Goal: Download file/media

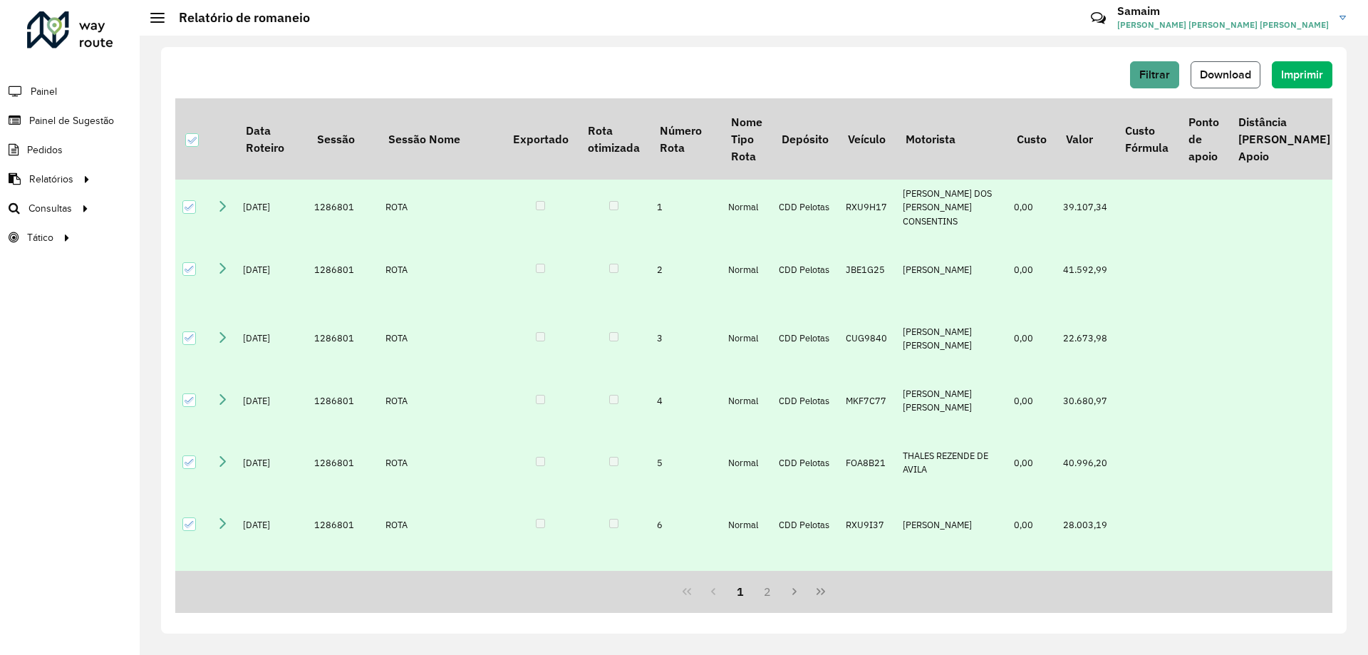
click at [1257, 83] on button "Download" at bounding box center [1226, 74] width 70 height 27
click at [53, 87] on span "Painel" at bounding box center [45, 91] width 29 height 15
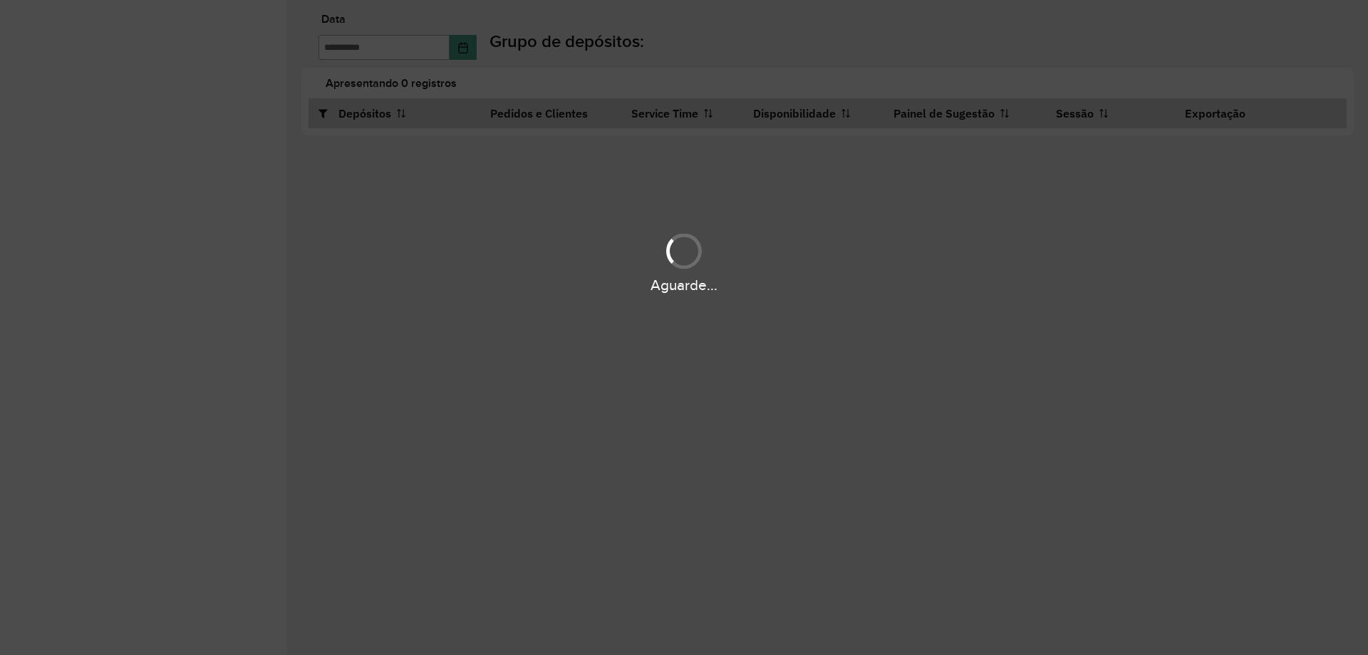
type input "**********"
